Goal: Use online tool/utility: Utilize a website feature to perform a specific function

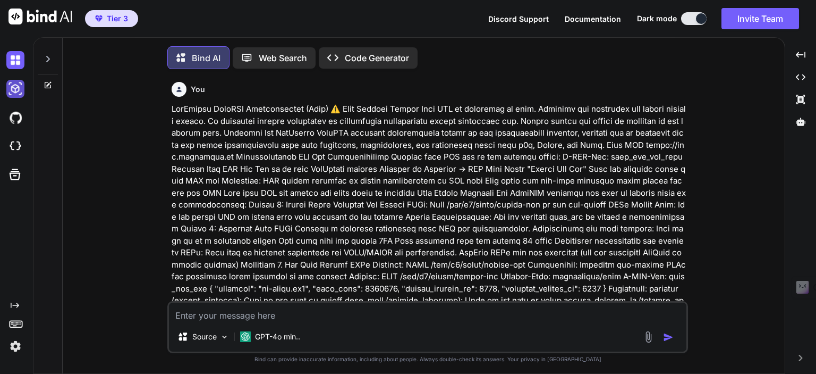
type textarea "x"
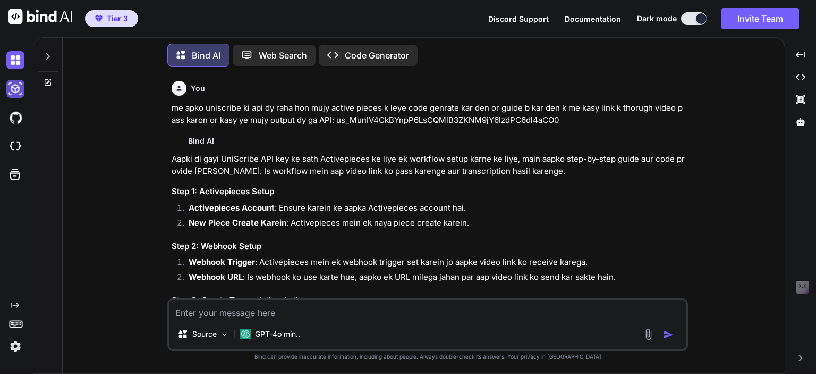
scroll to position [3677, 0]
click at [11, 154] on img at bounding box center [15, 146] width 18 height 18
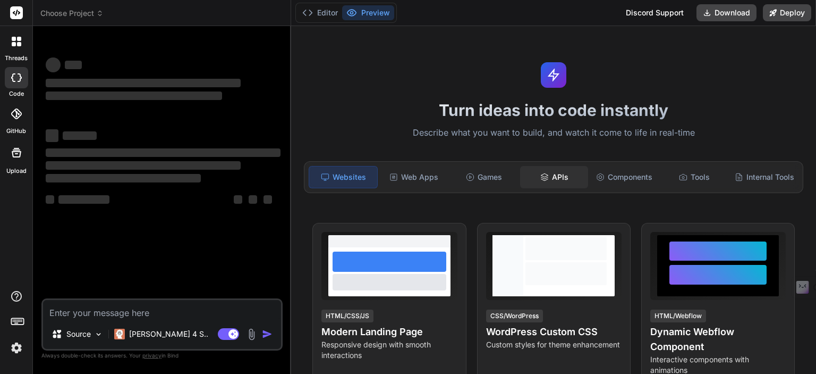
click at [552, 172] on div "APIs" at bounding box center [554, 177] width 68 height 22
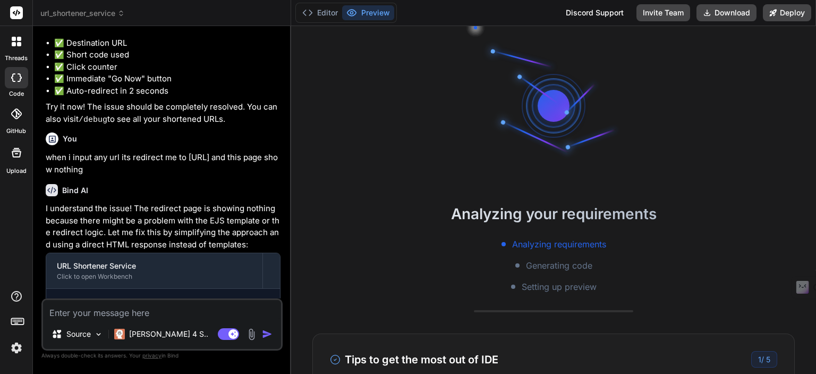
type textarea "x"
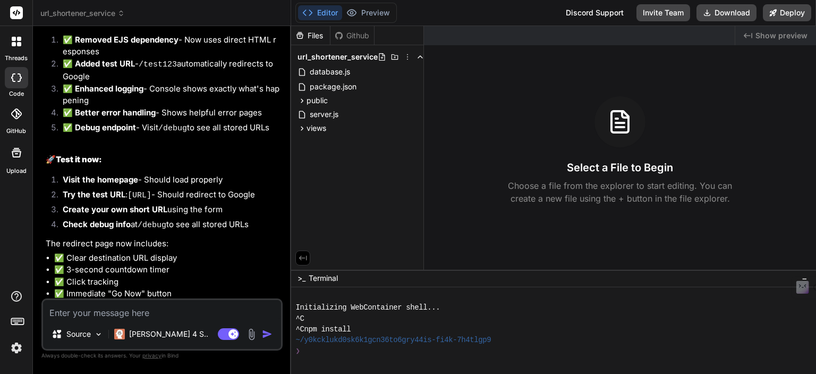
scroll to position [1950, 0]
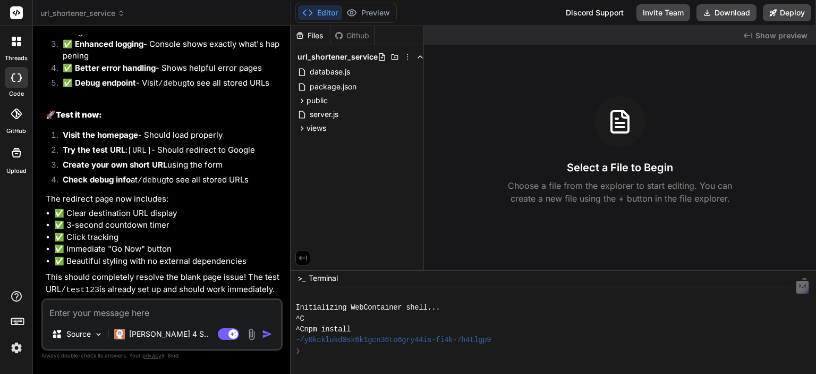
click at [104, 14] on span "url_shortener_service" at bounding box center [82, 13] width 84 height 11
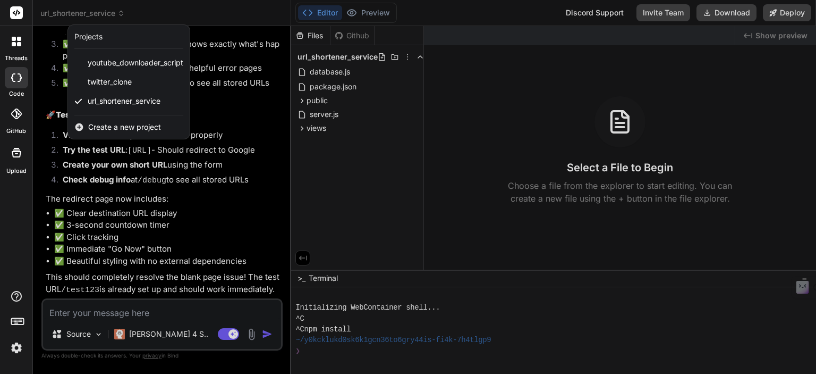
click at [114, 127] on span "Create a new project" at bounding box center [124, 127] width 73 height 11
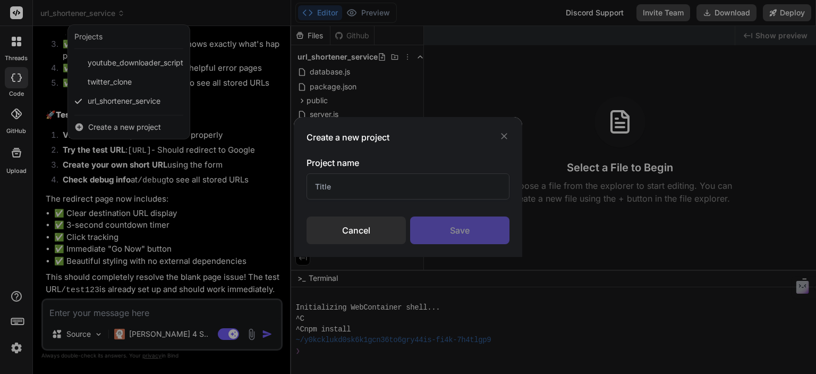
click at [336, 189] on input "text" at bounding box center [408, 186] width 203 height 26
type input "unscribe api"
click at [474, 232] on div "Save" at bounding box center [459, 230] width 99 height 28
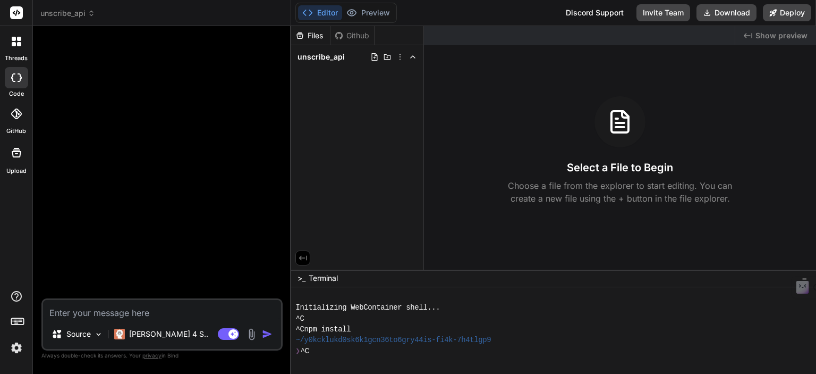
click at [628, 319] on div "^C" at bounding box center [548, 318] width 506 height 11
click at [134, 339] on p "Claude 4 S.." at bounding box center [168, 333] width 79 height 11
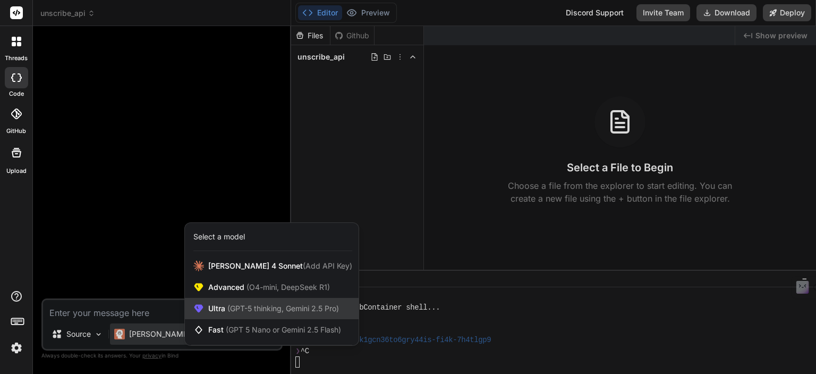
click at [232, 308] on span "(GPT-5 thinking, Gemini 2.5 Pro)" at bounding box center [282, 307] width 114 height 9
type textarea "x"
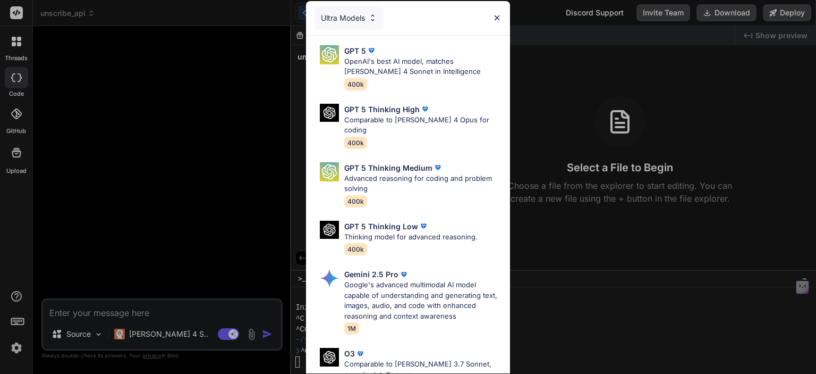
click at [186, 322] on div "Ultra Models GPT 5 OpenAI's best AI model, matches Claude 4 Sonnet in Intellige…" at bounding box center [408, 187] width 816 height 374
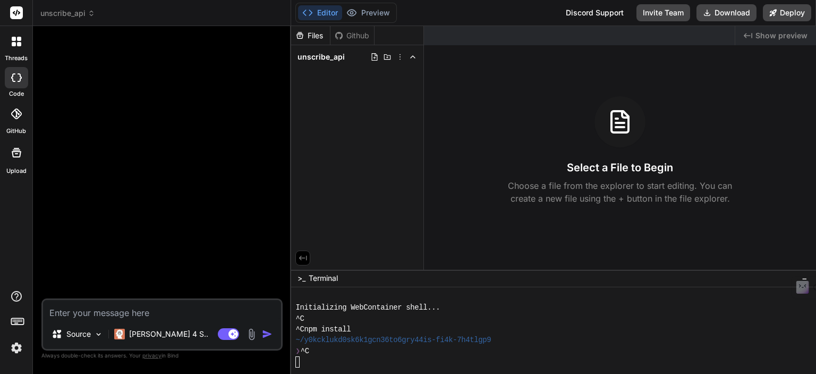
click at [108, 310] on textarea at bounding box center [162, 309] width 238 height 19
type textarea "i"
type textarea "x"
type textarea "i"
type textarea "x"
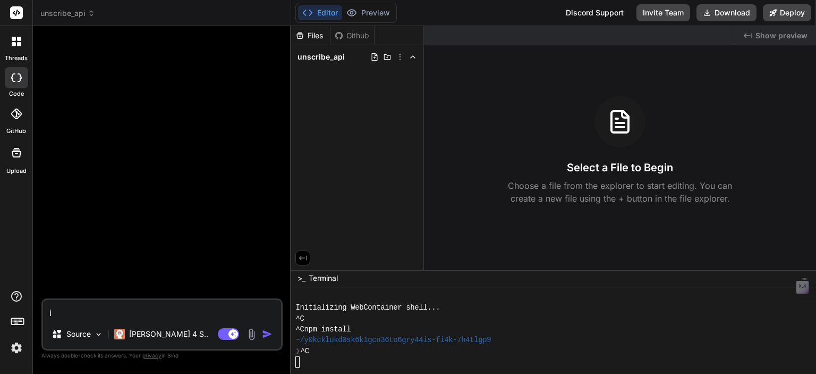
type textarea "i w"
type textarea "x"
type textarea "i wa"
type textarea "x"
type textarea "i wan"
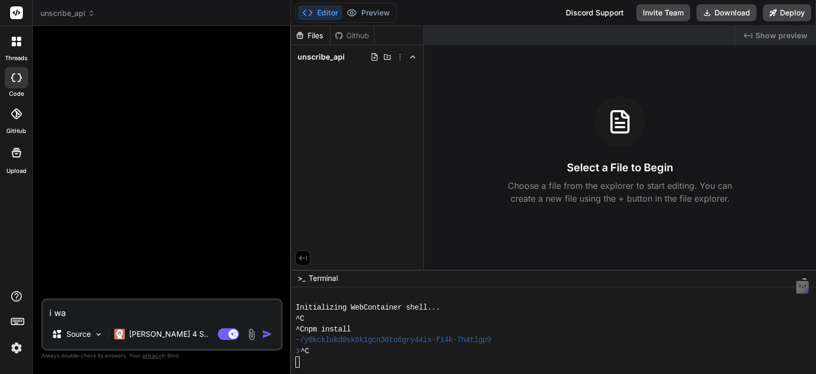
type textarea "x"
type textarea "i want"
type textarea "x"
type textarea "i want"
type textarea "x"
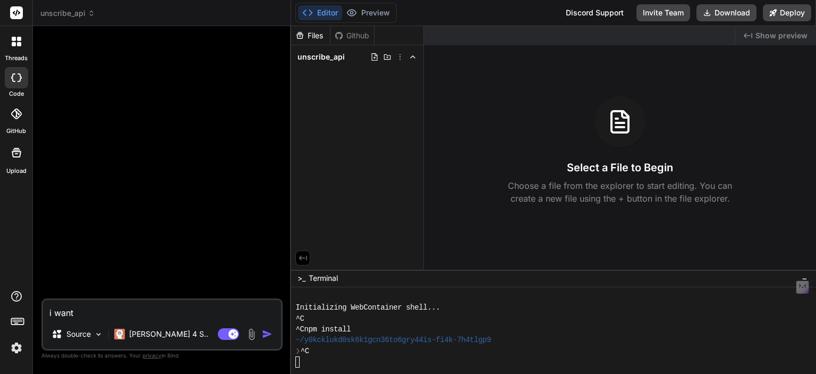
type textarea "i want t"
type textarea "x"
type textarea "i want to"
type textarea "x"
type textarea "i want to"
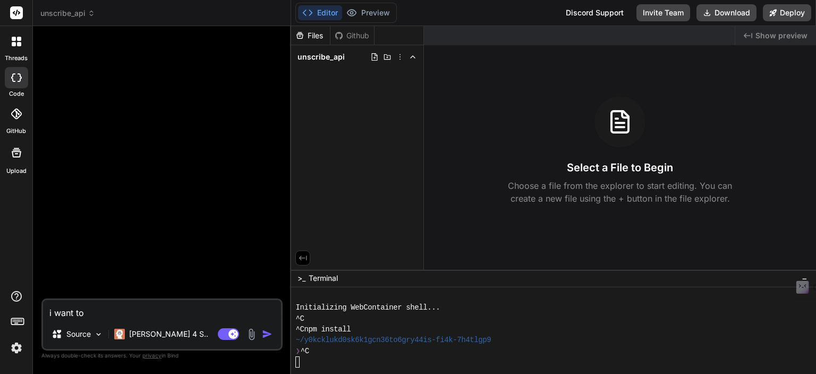
type textarea "x"
type textarea "i want to u"
type textarea "x"
type textarea "i want to us"
type textarea "x"
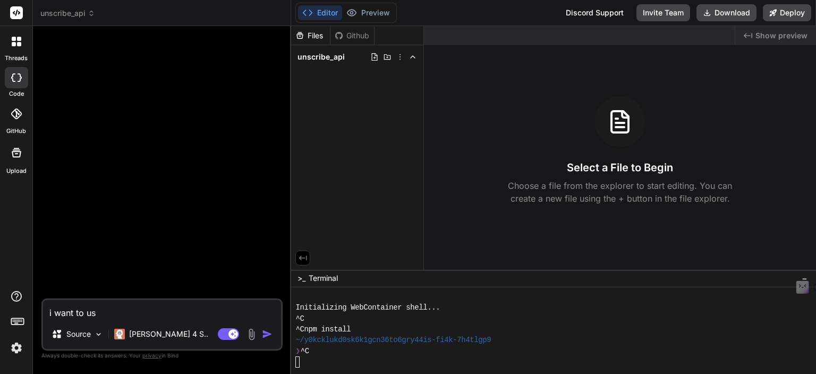
type textarea "i want to use"
type textarea "x"
type textarea "i want to use"
type textarea "x"
type textarea "i want to use"
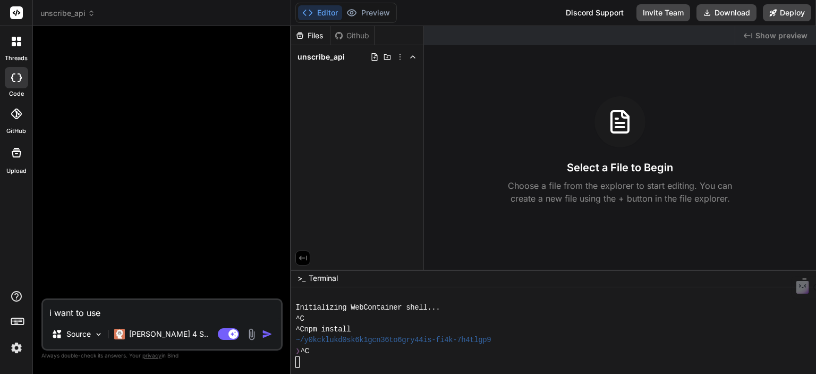
type textarea "x"
type textarea "i want to use"
type textarea "x"
type textarea "i want to use u"
type textarea "x"
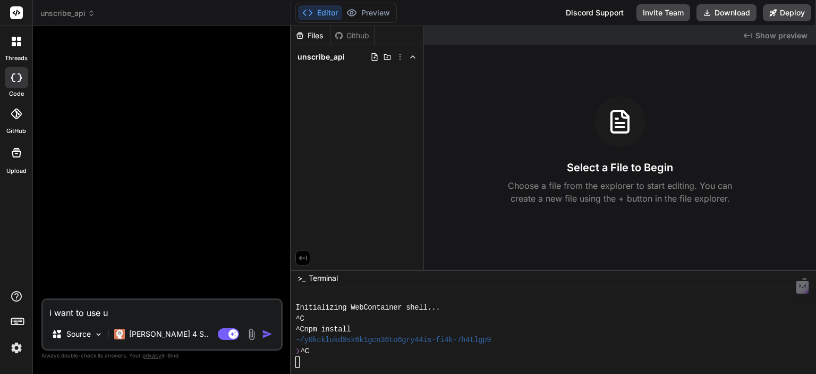
type textarea "i want to use un"
type textarea "x"
type textarea "i want to use uns"
type textarea "x"
type textarea "i want to use unsc"
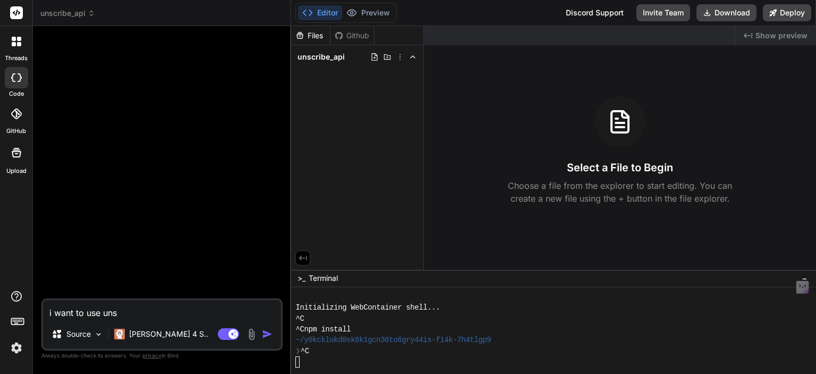
type textarea "x"
type textarea "i want to use unscr"
type textarea "x"
type textarea "i want to use unscri"
type textarea "x"
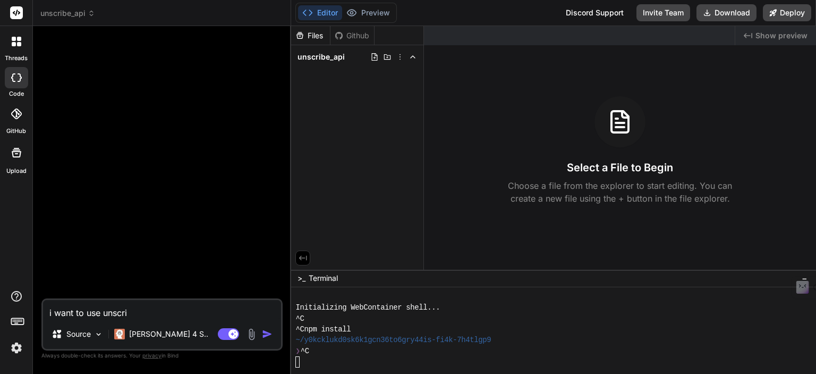
type textarea "i want to use unscrib"
type textarea "x"
type textarea "i want to use unscribe"
type textarea "x"
type textarea "i want to use unscribe"
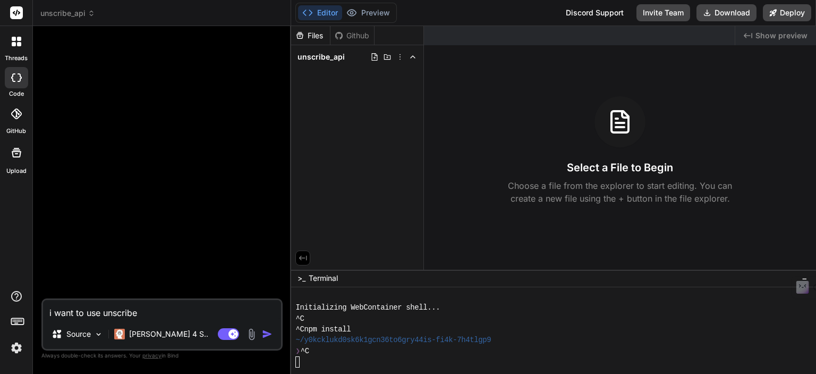
type textarea "x"
type textarea "i want to use unscribe a"
type textarea "x"
type textarea "i want to use unscribe ap"
type textarea "x"
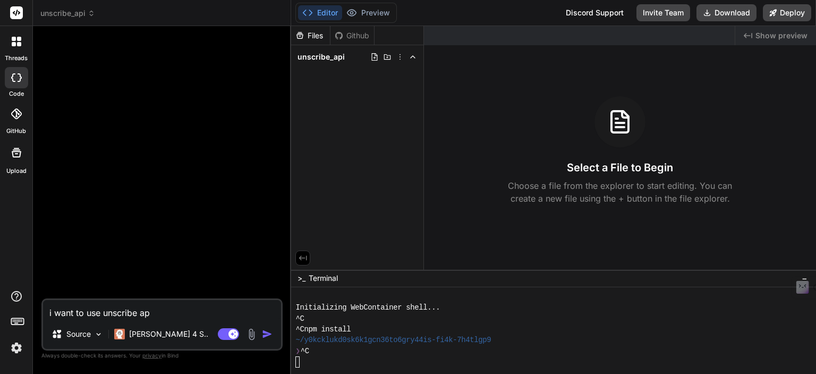
type textarea "i want to use unscribe api"
type textarea "x"
type textarea "i want to use unscribe api"
type textarea "x"
type textarea "i want to use unscribe api"
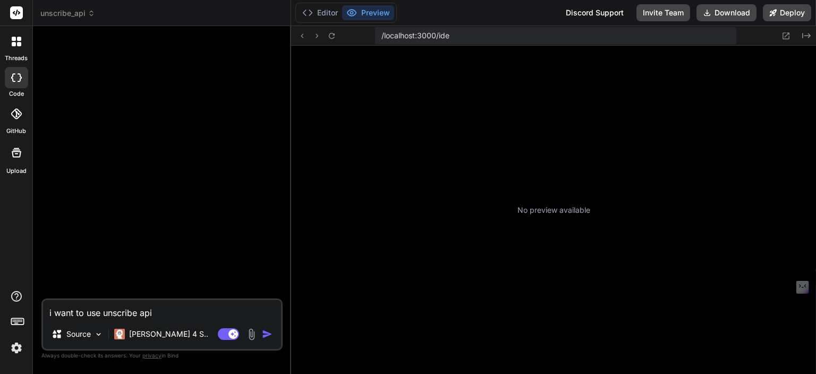
type textarea "x"
